Goal: Task Accomplishment & Management: Manage account settings

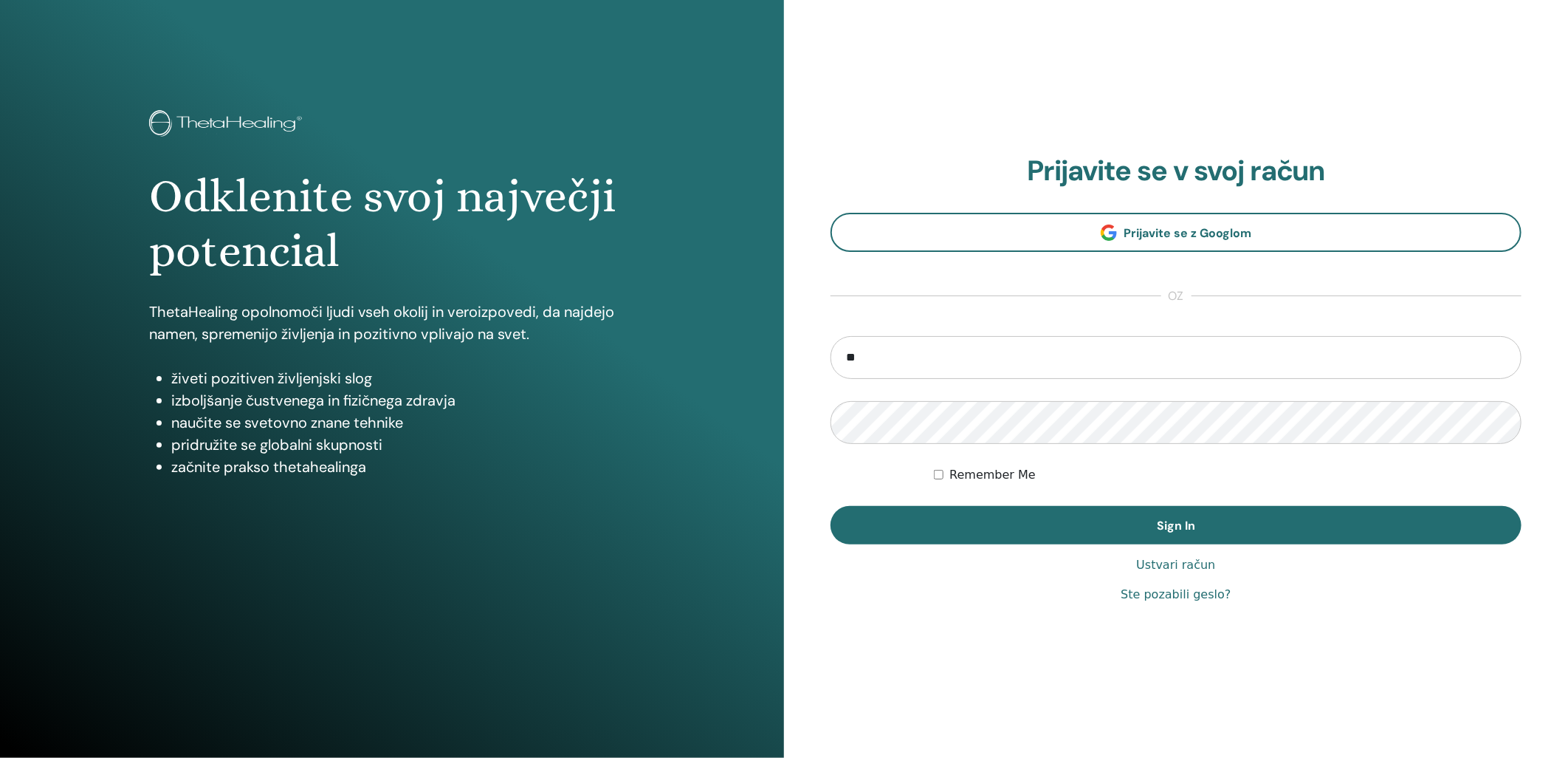
type input "**********"
click at [831, 506] on button "Sign In" at bounding box center [1176, 525] width 690 height 38
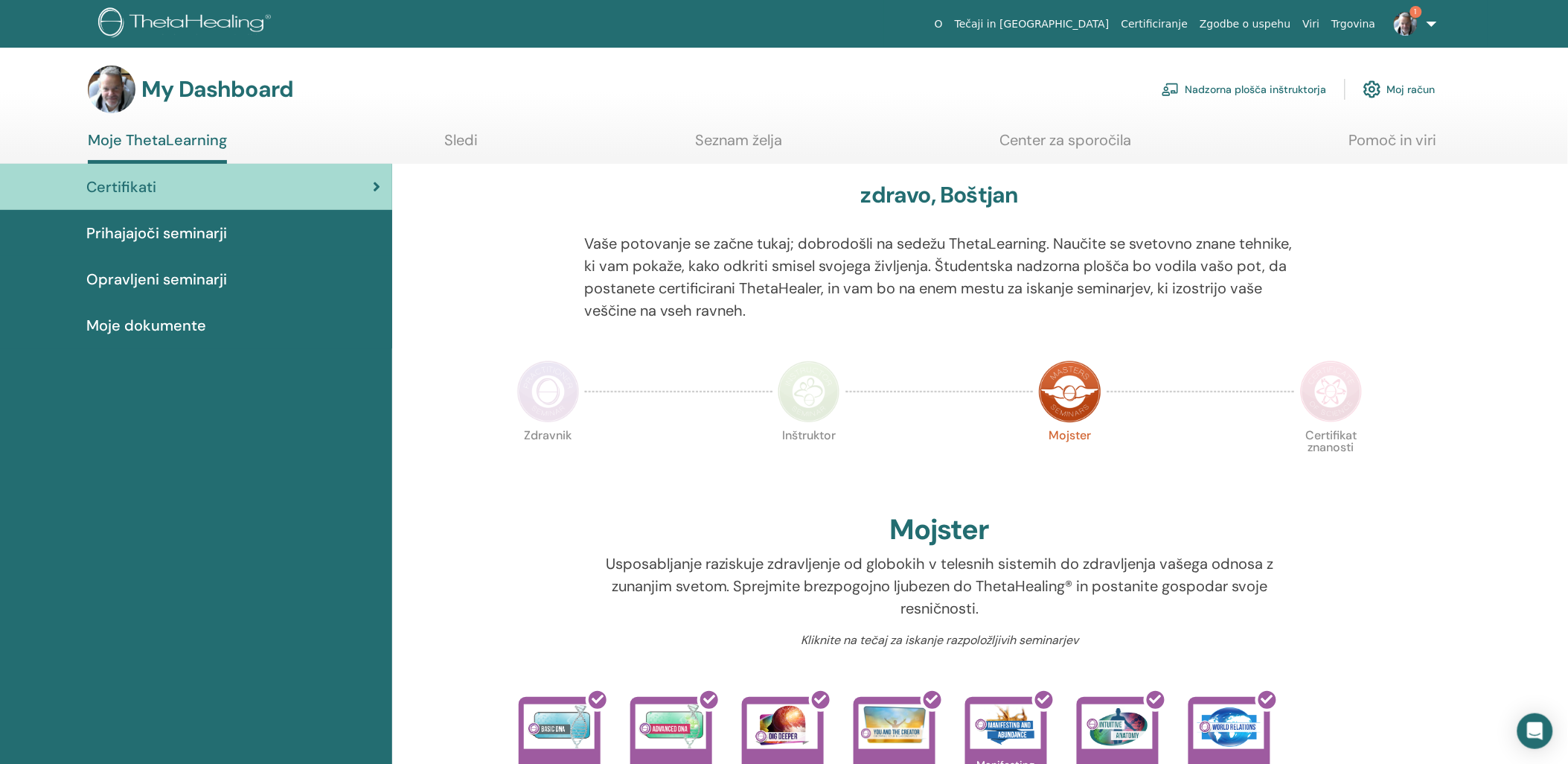
click at [1236, 88] on link "Nadzorna plošča inštruktorja" at bounding box center [1244, 89] width 165 height 33
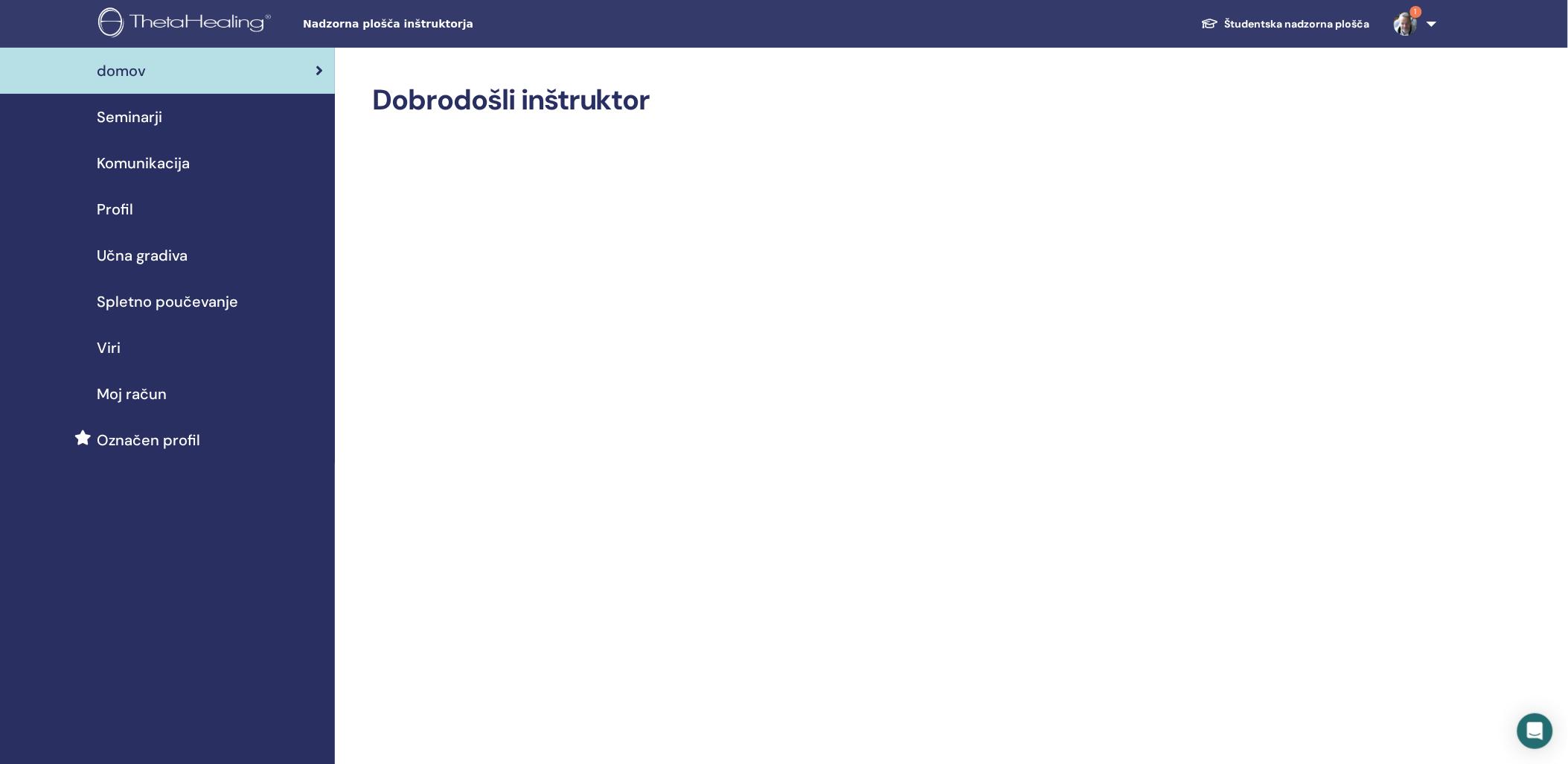
click at [128, 115] on span "Seminarji" at bounding box center [130, 116] width 66 height 22
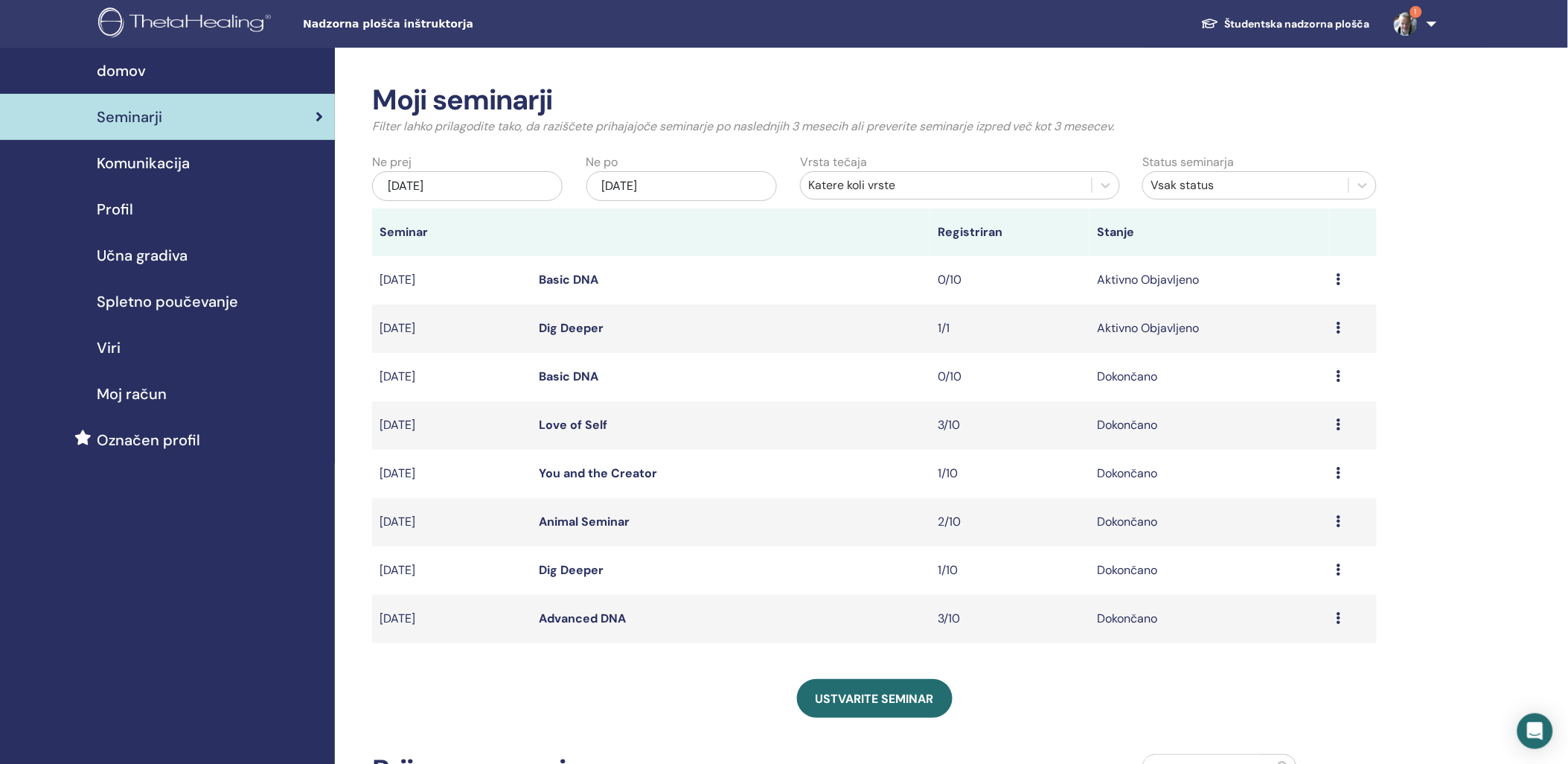
click at [1343, 328] on div "Predogled Uredi Udeleženci Prekliči" at bounding box center [1353, 328] width 33 height 17
click at [1275, 366] on link "Uredi" at bounding box center [1271, 362] width 29 height 15
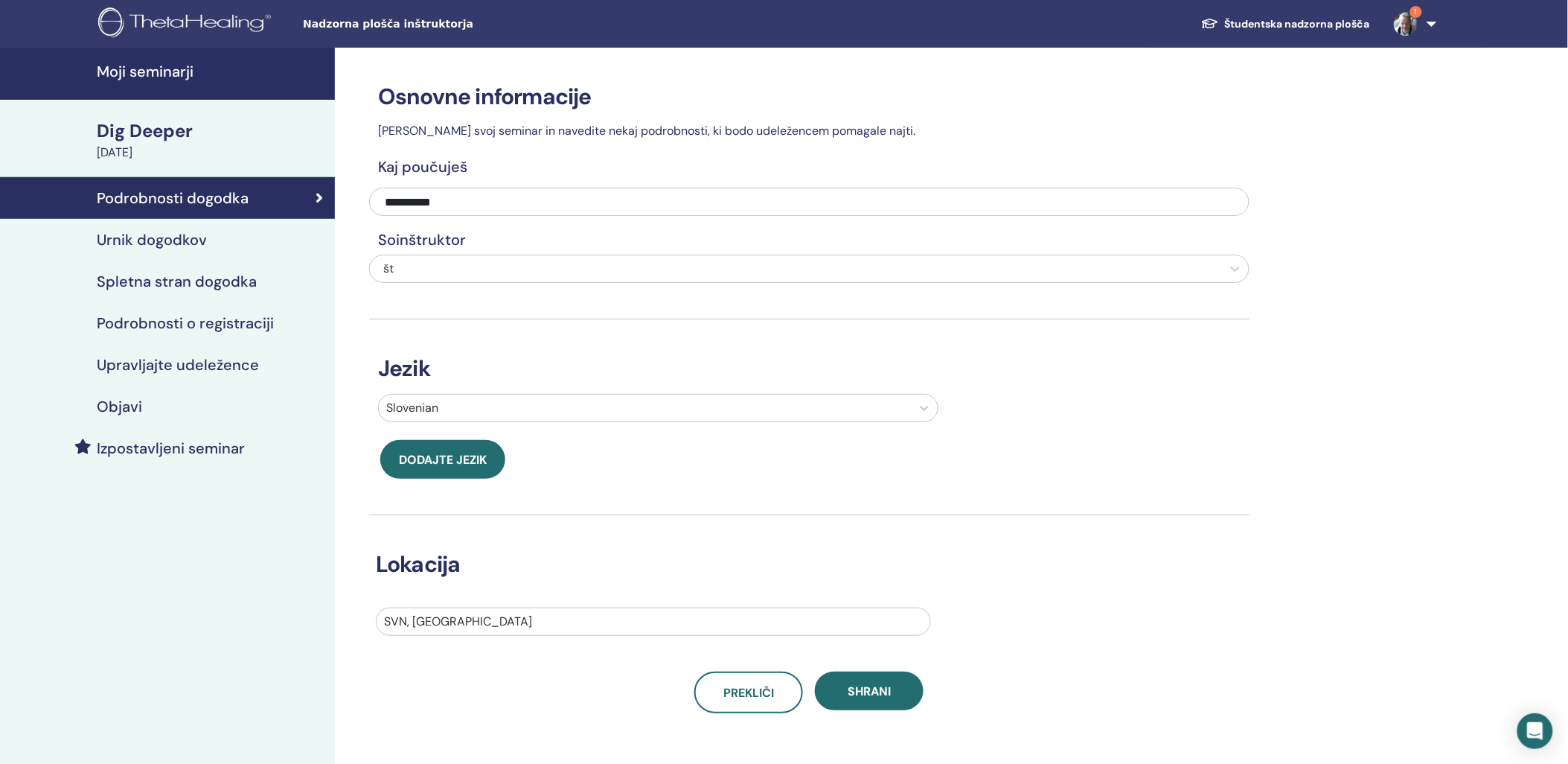
click at [154, 237] on h4 "Urnik dogodkov" at bounding box center [152, 240] width 110 height 17
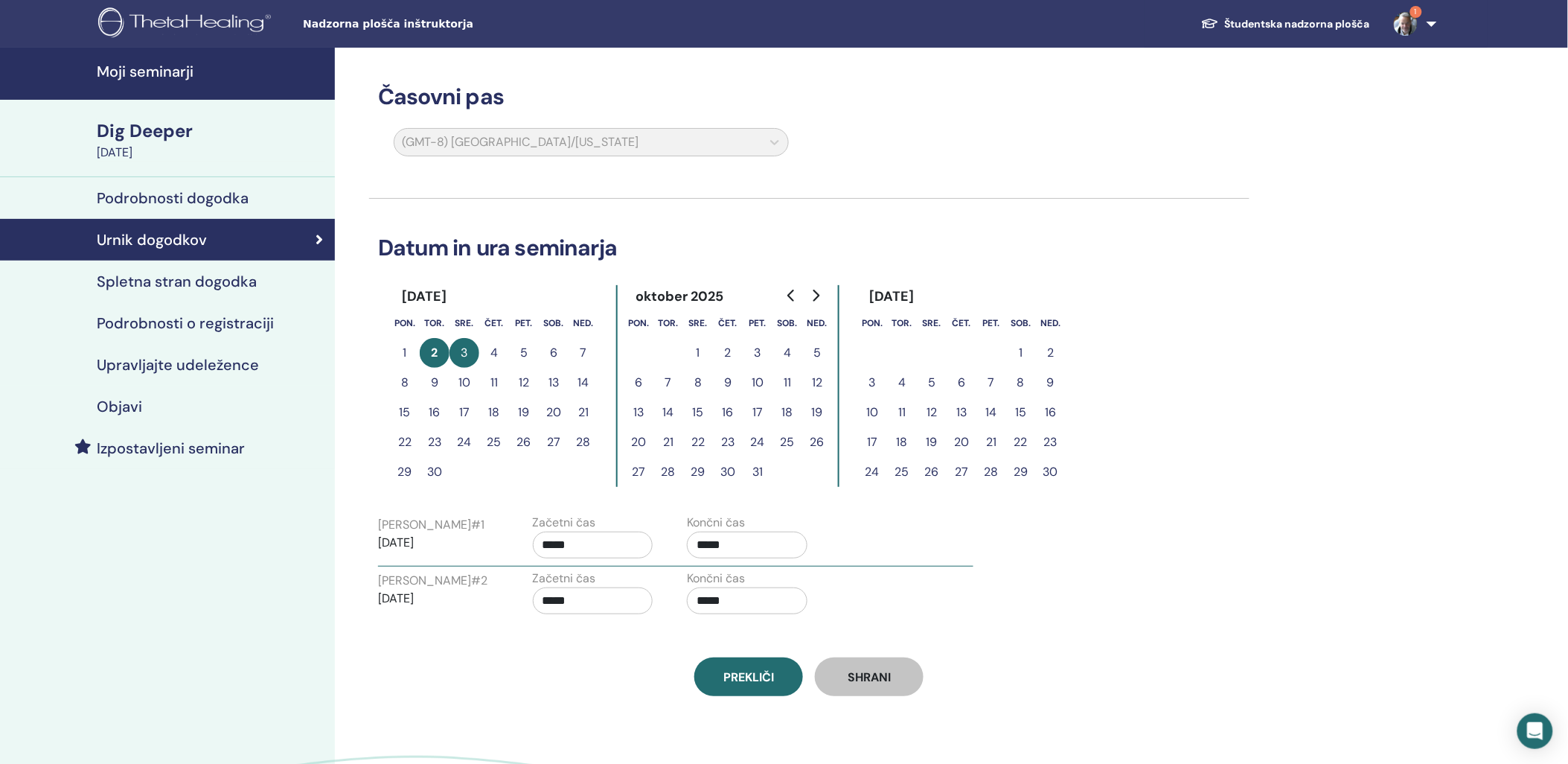
click at [179, 279] on h4 "Spletna stran dogodka" at bounding box center [176, 281] width 160 height 17
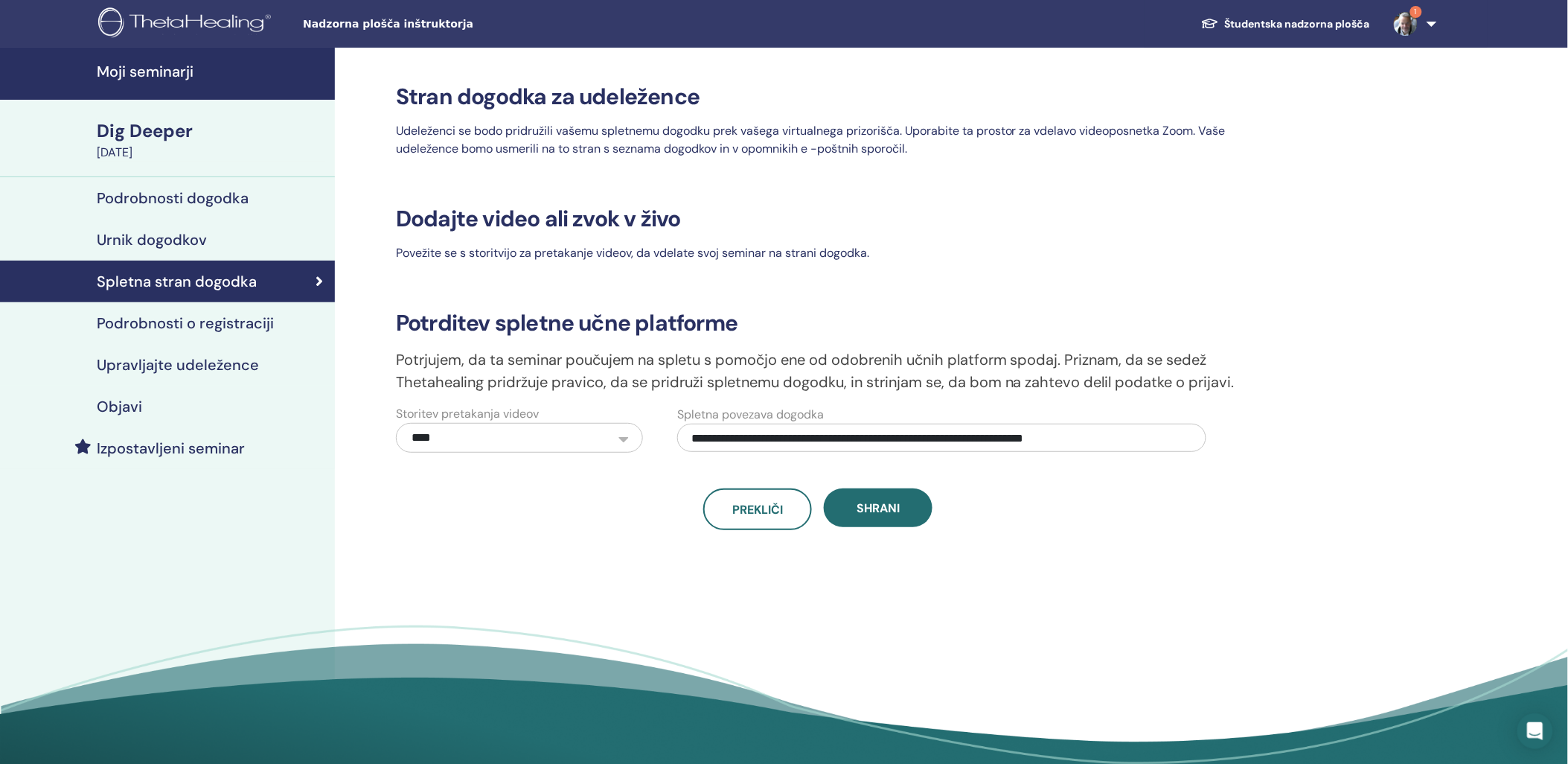
click at [194, 328] on h4 "Podrobnosti o registraciji" at bounding box center [185, 323] width 177 height 17
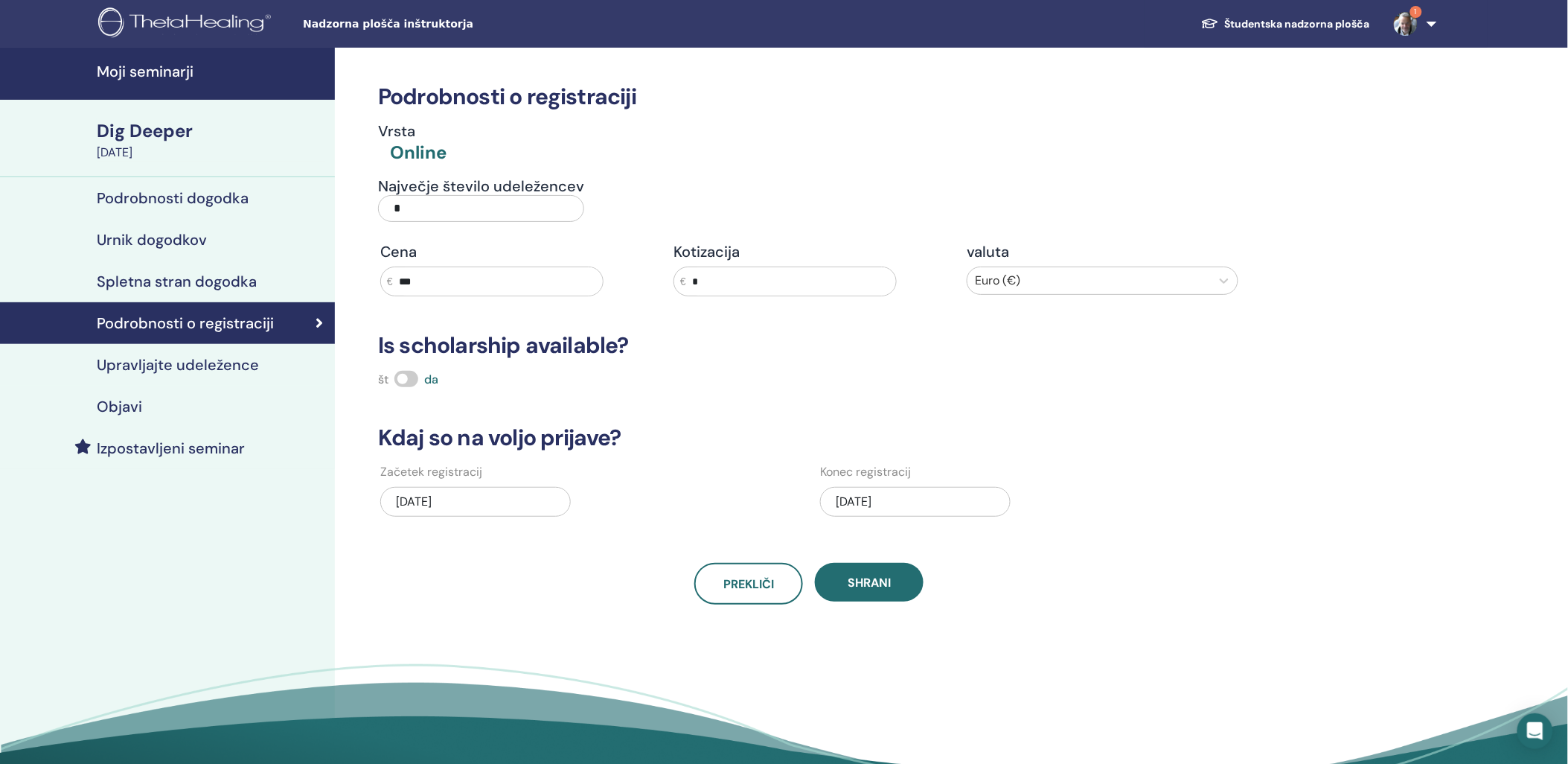
click at [458, 212] on input "*" at bounding box center [481, 209] width 206 height 27
type input "**"
click at [849, 502] on div "[DATE]" at bounding box center [915, 501] width 191 height 30
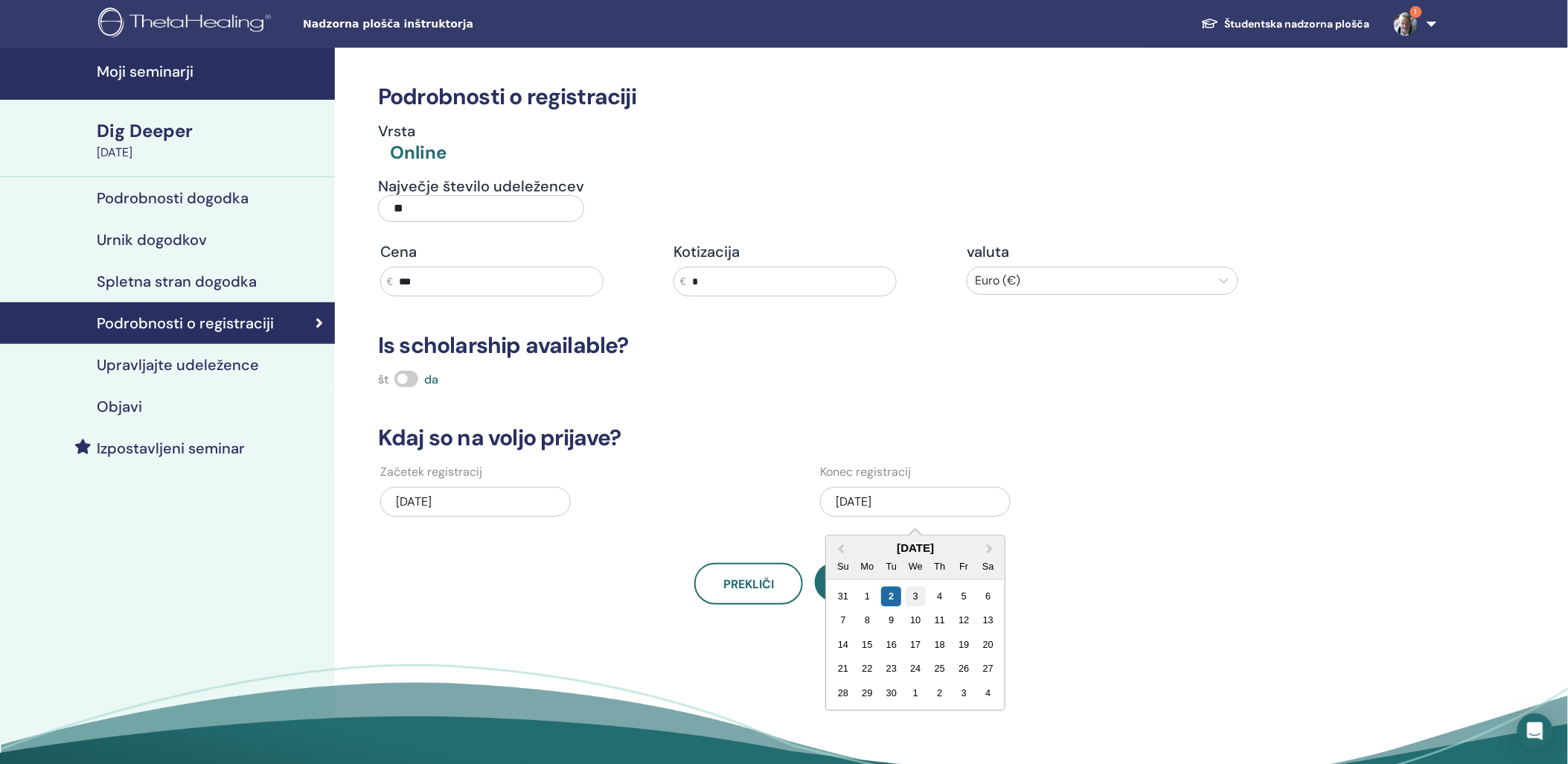
click at [912, 596] on div "3" at bounding box center [916, 596] width 20 height 20
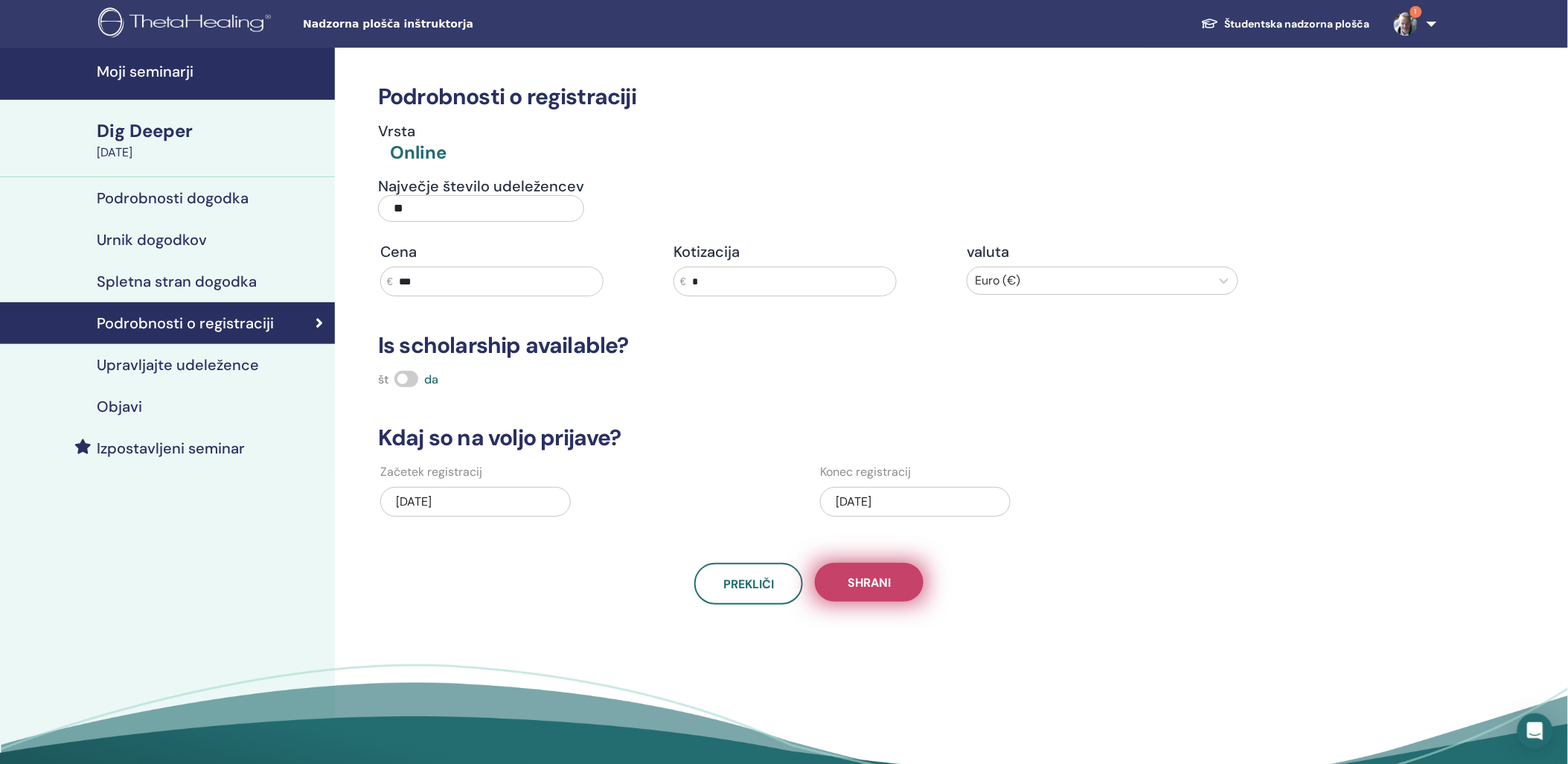
click at [879, 580] on span "Shrani" at bounding box center [870, 582] width 44 height 15
click at [1204, 601] on div "Prekliči Shrani" at bounding box center [810, 583] width 880 height 42
click at [212, 205] on h4 "Podrobnosti dogodka" at bounding box center [172, 197] width 152 height 17
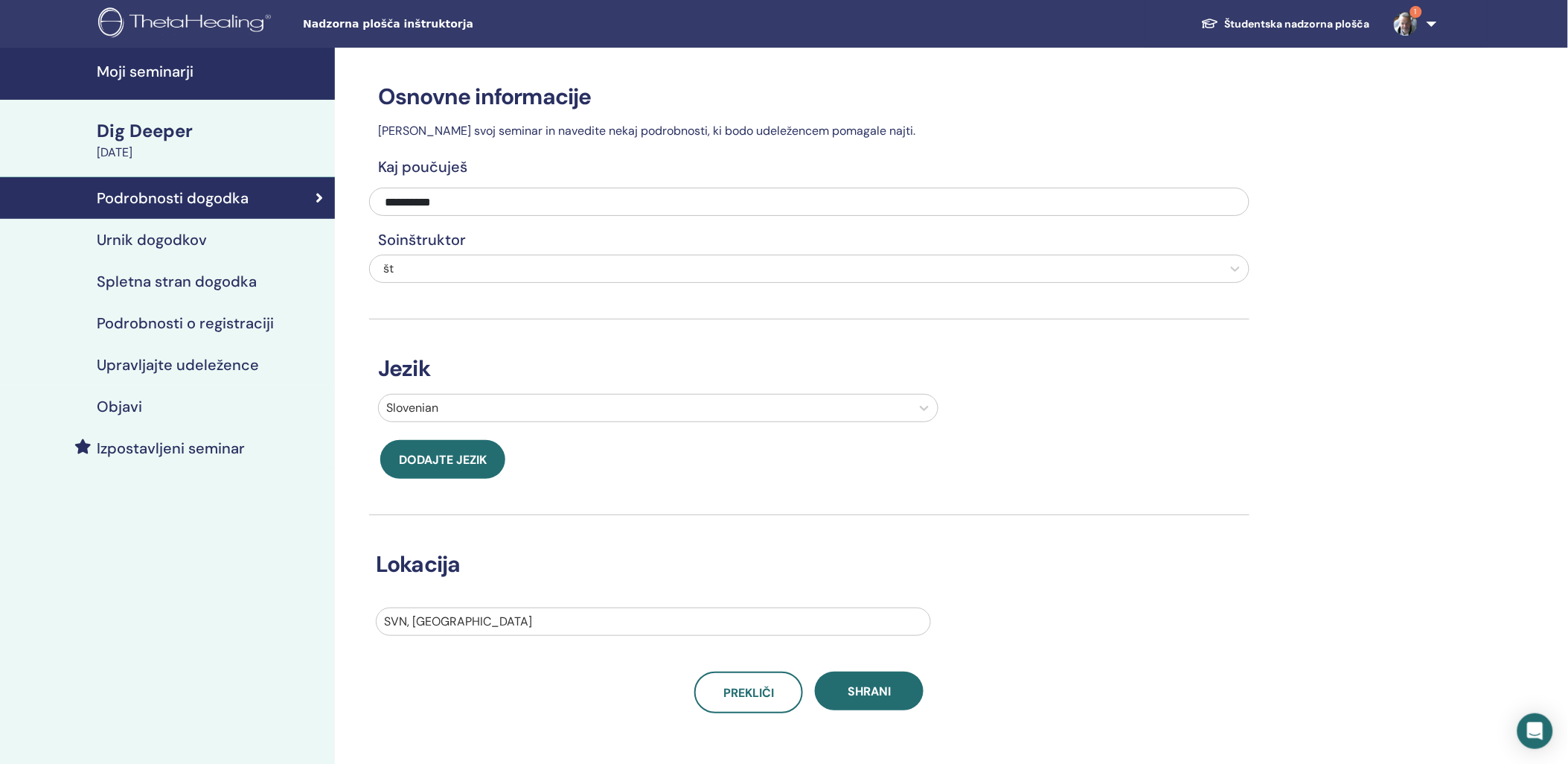
click at [163, 240] on h4 "Urnik dogodkov" at bounding box center [152, 240] width 110 height 17
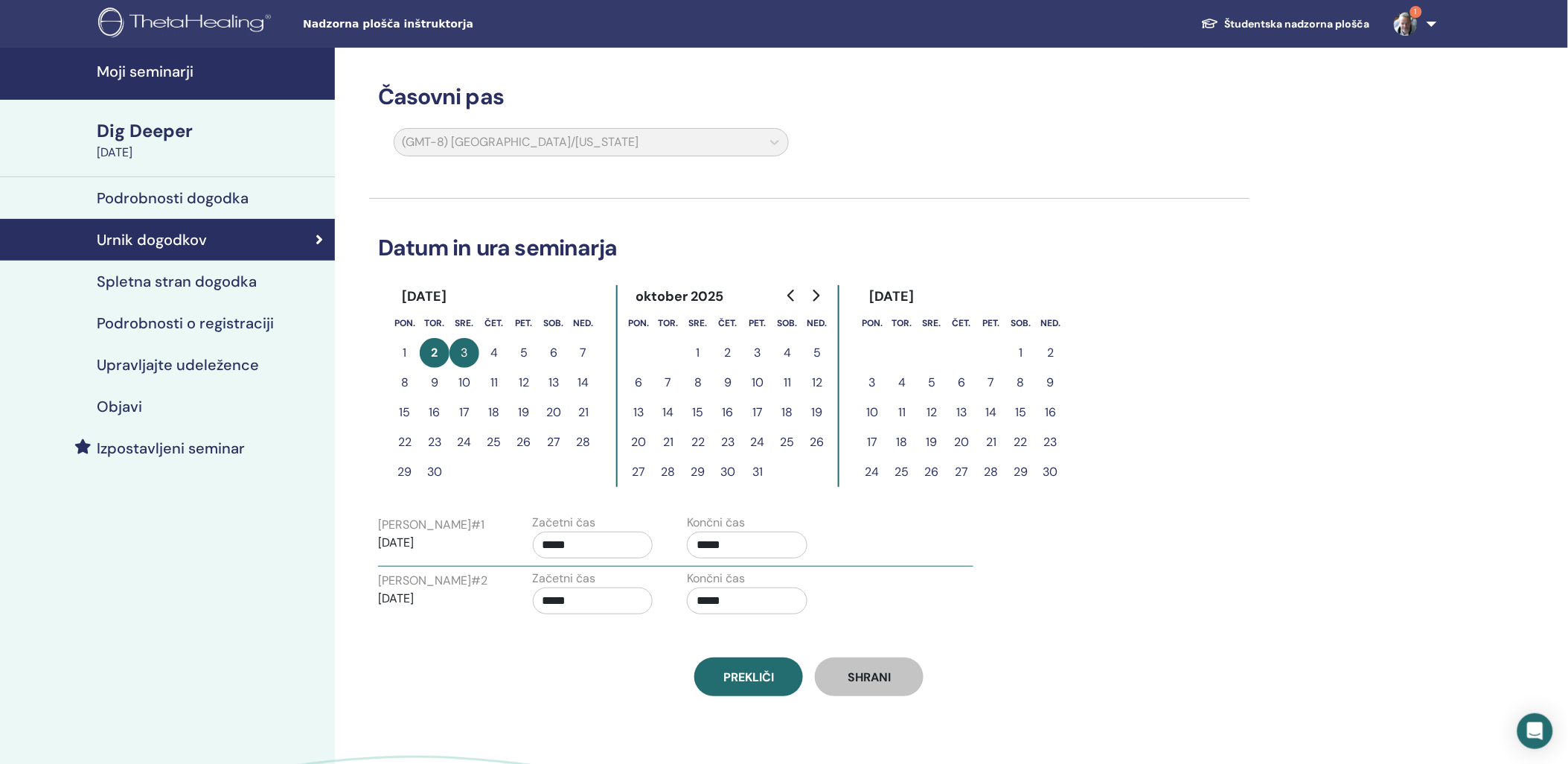
click at [402, 383] on button "8" at bounding box center [404, 382] width 30 height 30
click at [406, 381] on button "8" at bounding box center [404, 382] width 30 height 30
click at [177, 283] on h4 "Spletna stran dogodka" at bounding box center [176, 281] width 160 height 17
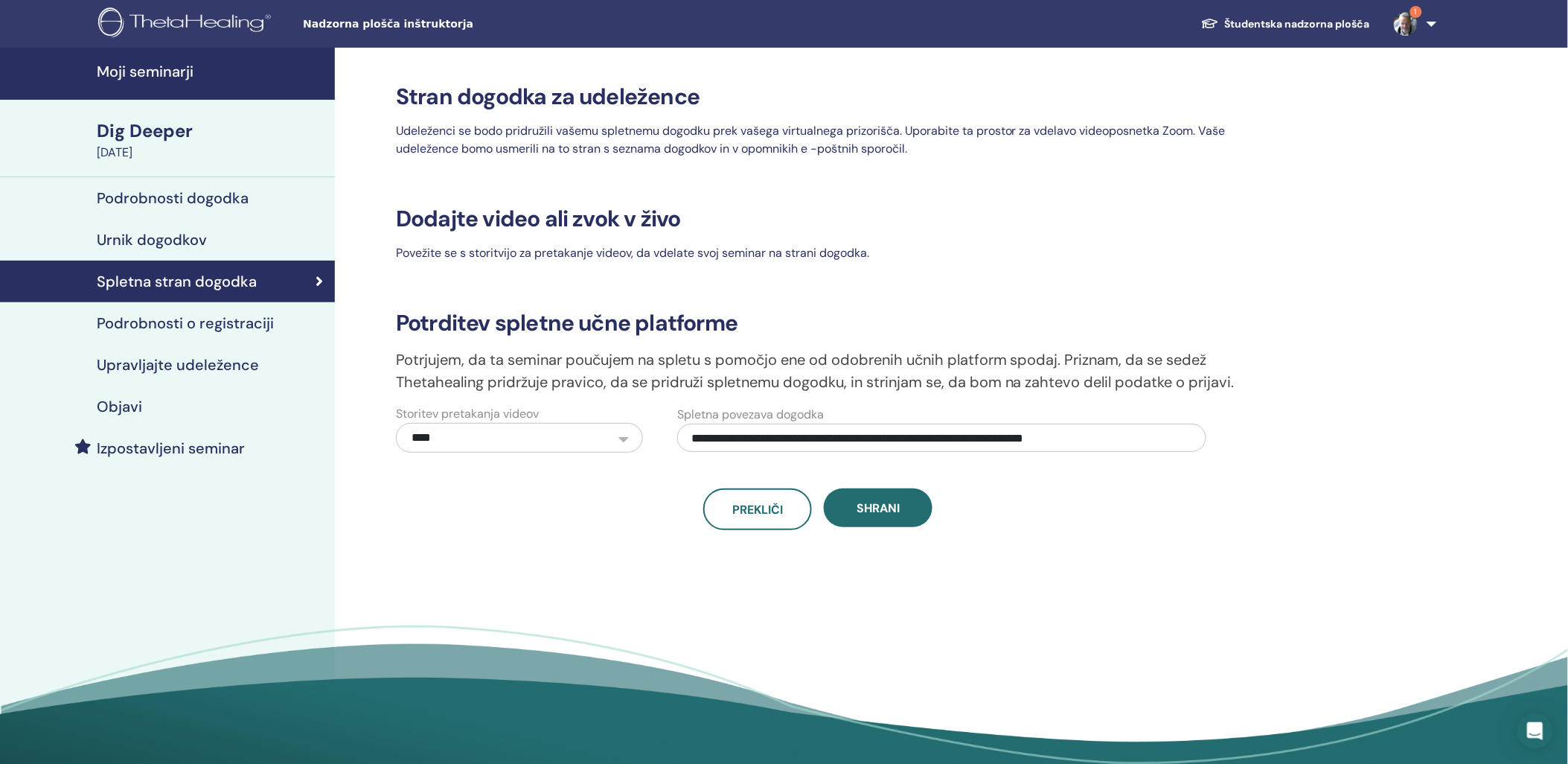
click at [215, 324] on h4 "Podrobnosti o registraciji" at bounding box center [185, 323] width 177 height 17
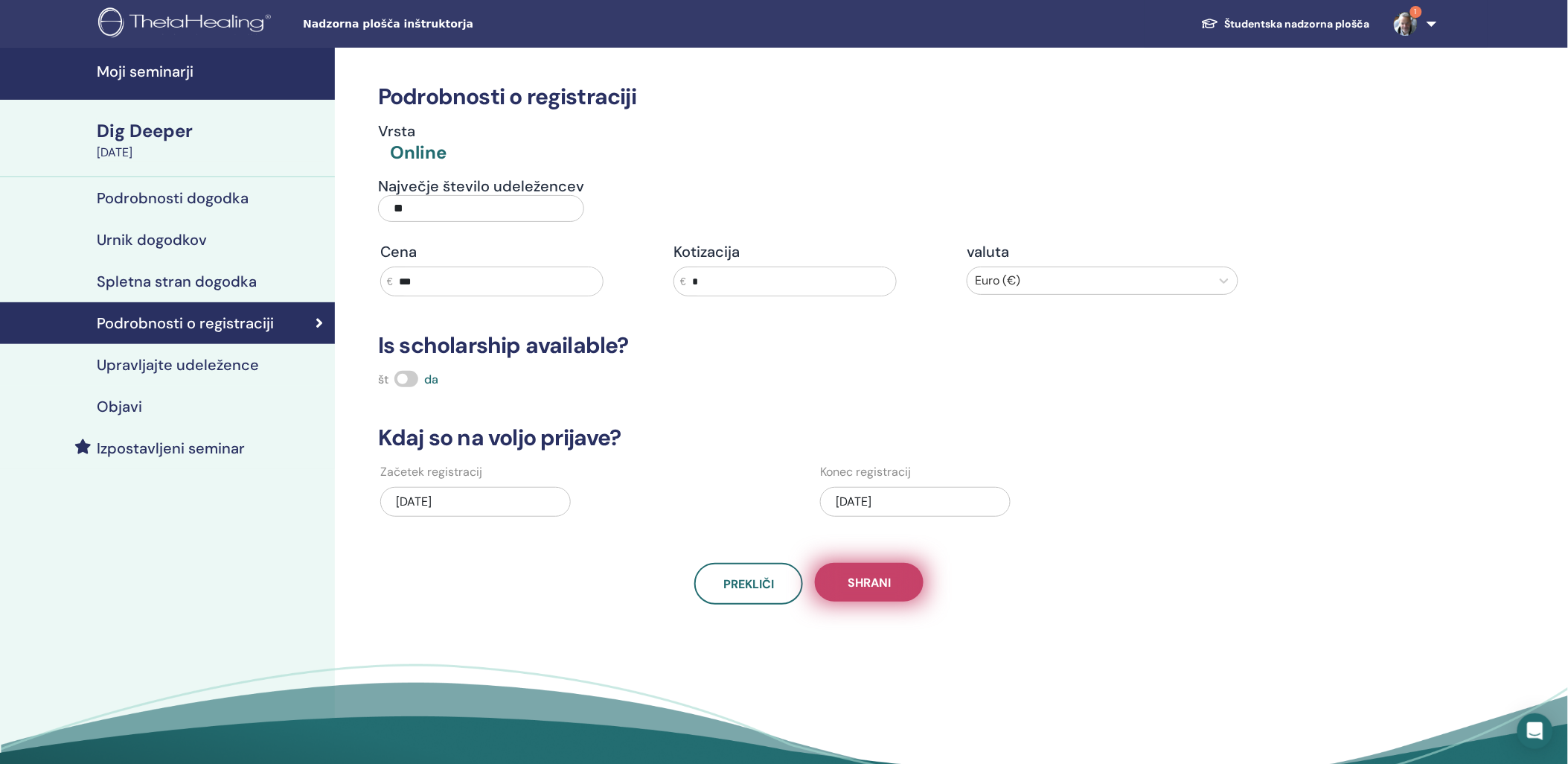
click at [852, 583] on span "Shrani" at bounding box center [870, 582] width 44 height 15
click at [186, 352] on link "Upravljajte udeležence" at bounding box center [167, 365] width 335 height 42
